Goal: Find contact information: Find contact information

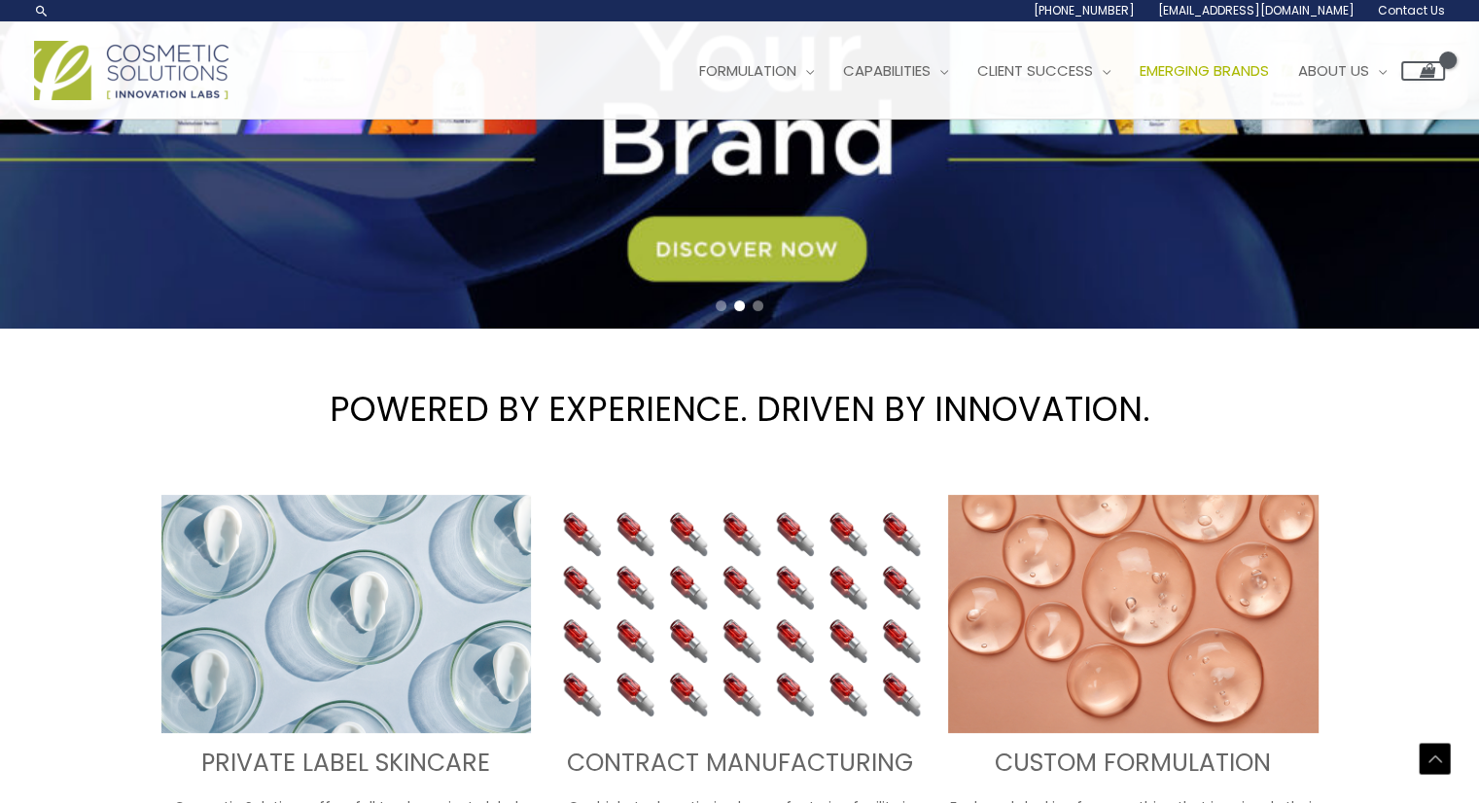
scroll to position [349, 0]
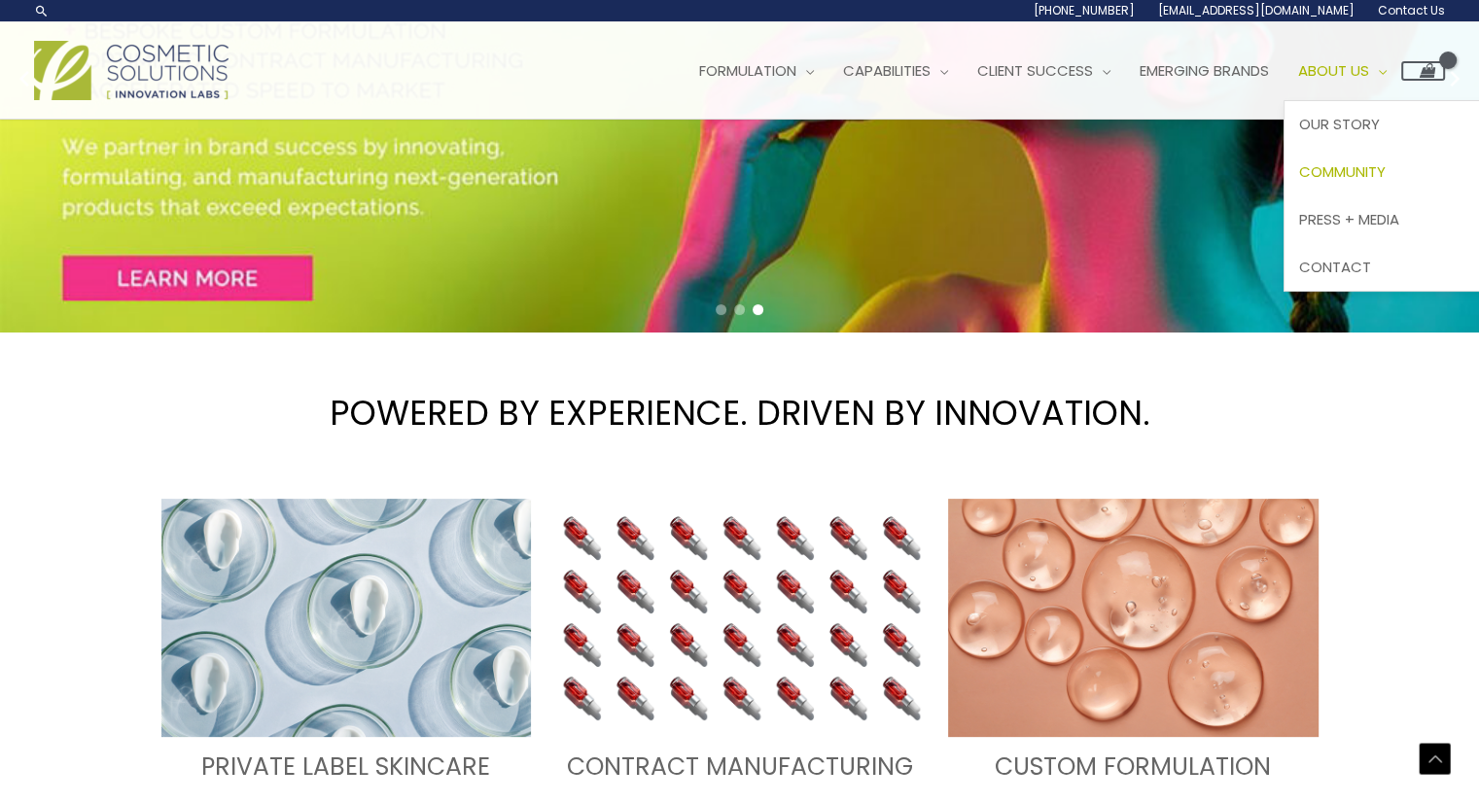
click at [1380, 172] on span "Community" at bounding box center [1342, 171] width 87 height 20
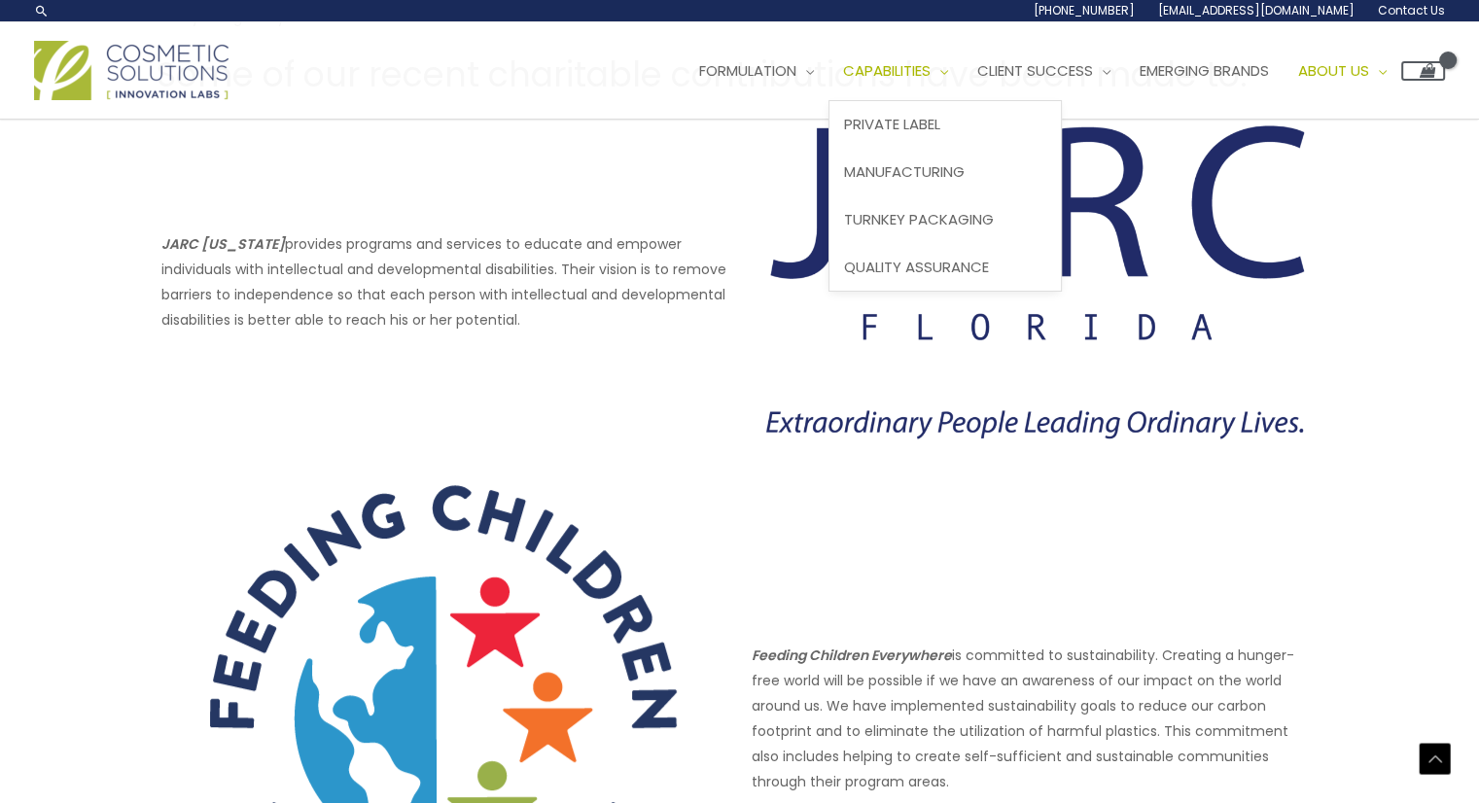
scroll to position [317, 0]
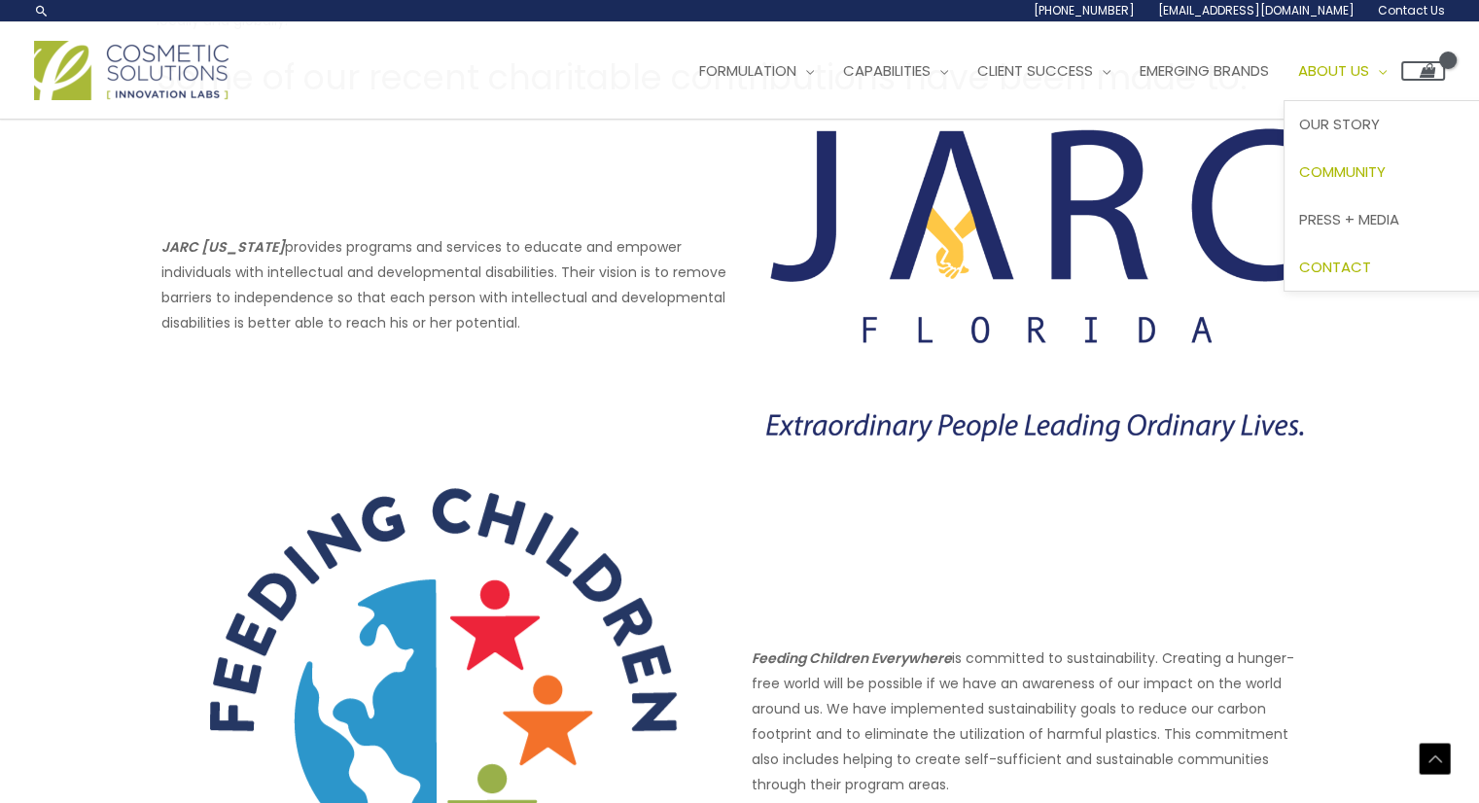
click at [1369, 262] on span "Contact" at bounding box center [1335, 267] width 72 height 20
